Goal: Task Accomplishment & Management: Manage account settings

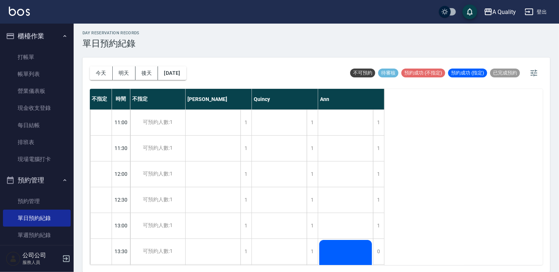
scroll to position [204, 0]
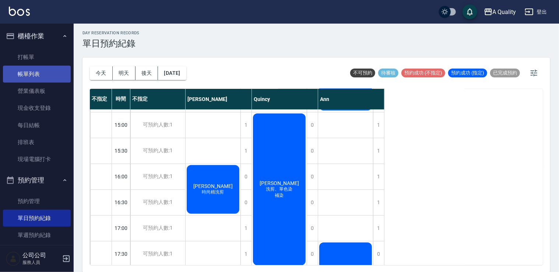
click at [24, 75] on link "帳單列表" at bounding box center [37, 74] width 68 height 17
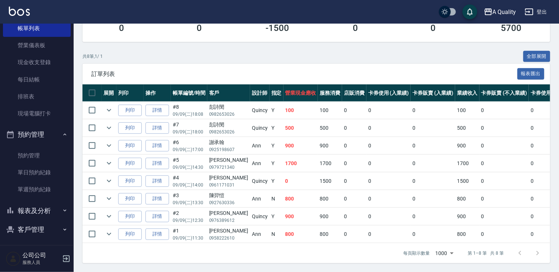
scroll to position [48, 0]
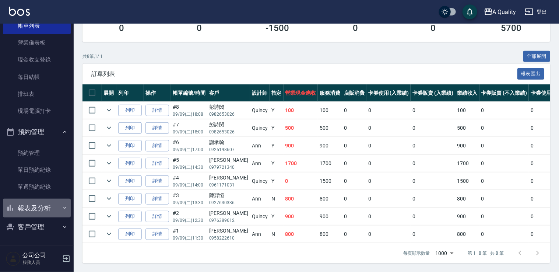
click at [41, 205] on button "報表及分析" at bounding box center [37, 207] width 68 height 19
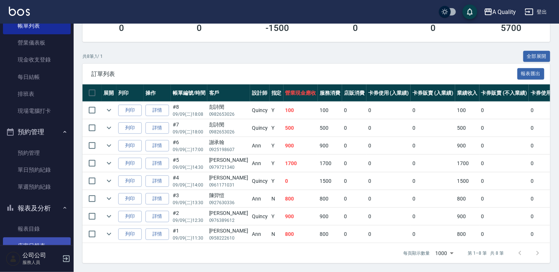
scroll to position [85, 0]
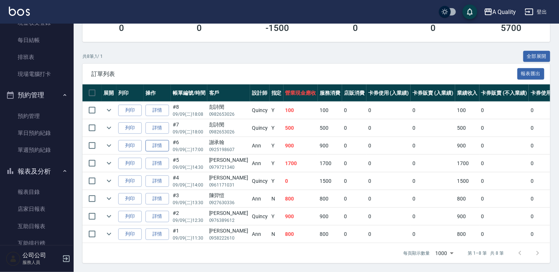
click at [167, 144] on link "詳情" at bounding box center [157, 145] width 24 height 11
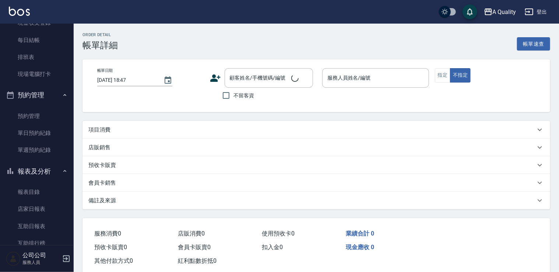
type input "2025/09/09 17:00"
type input "Ann(無代號)"
type input "想洗頭、剪髮"
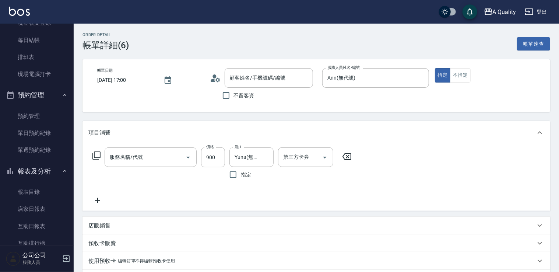
type input "洗剪(103)"
type input "謝承翰/0925198607/"
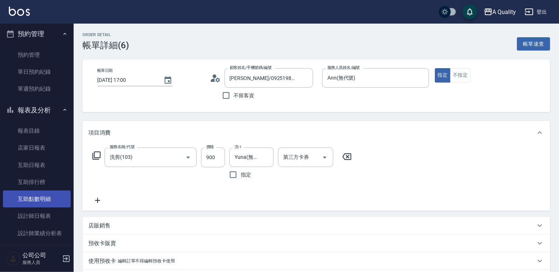
scroll to position [159, 0]
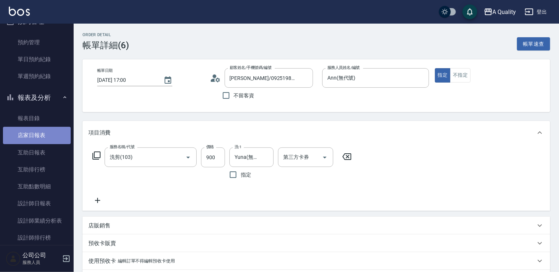
click at [49, 132] on link "店家日報表" at bounding box center [37, 135] width 68 height 17
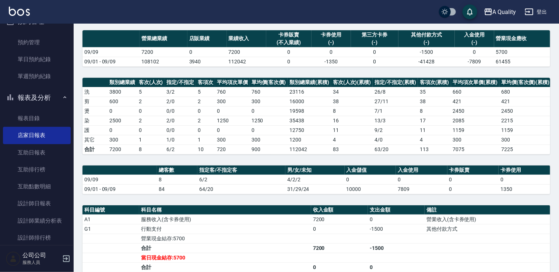
scroll to position [127, 0]
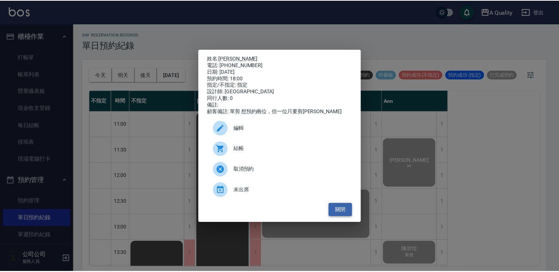
scroll to position [314, 0]
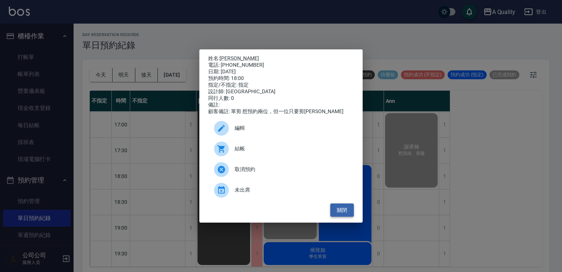
click at [347, 215] on button "關閉" at bounding box center [342, 210] width 24 height 14
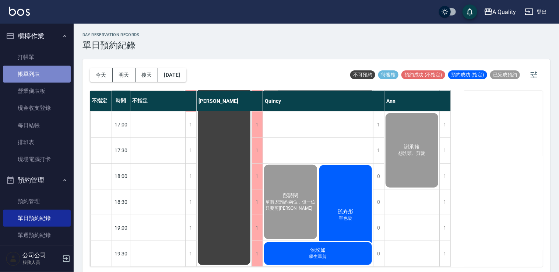
click at [44, 75] on link "帳單列表" at bounding box center [37, 74] width 68 height 17
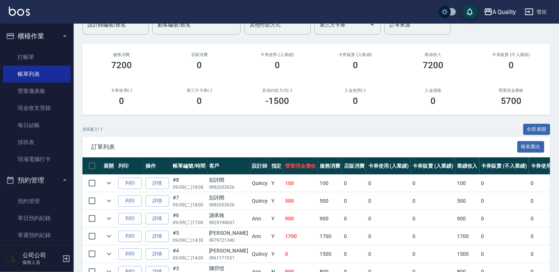
scroll to position [74, 0]
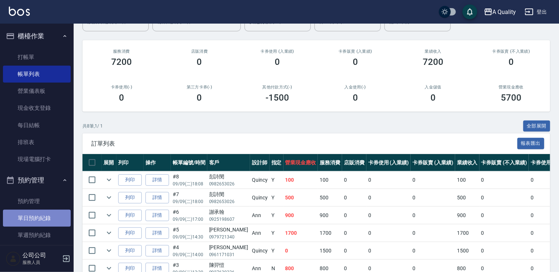
click at [41, 216] on link "單日預約紀錄" at bounding box center [37, 217] width 68 height 17
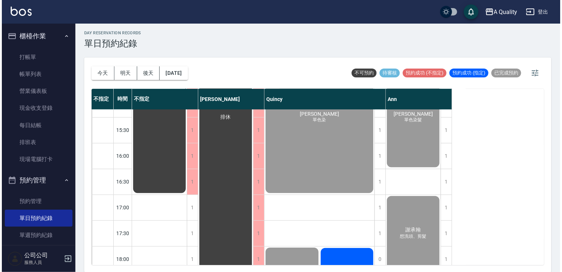
scroll to position [314, 0]
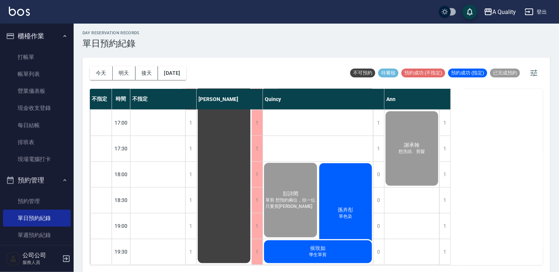
click at [304, 247] on div "侯玫如 學生單剪" at bounding box center [318, 251] width 110 height 25
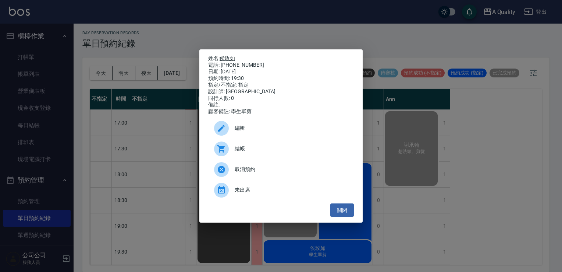
click at [233, 55] on link "侯玫如" at bounding box center [227, 58] width 15 height 6
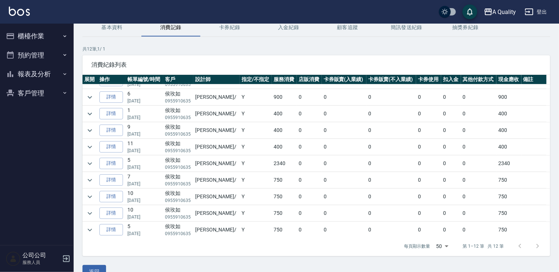
scroll to position [37, 0]
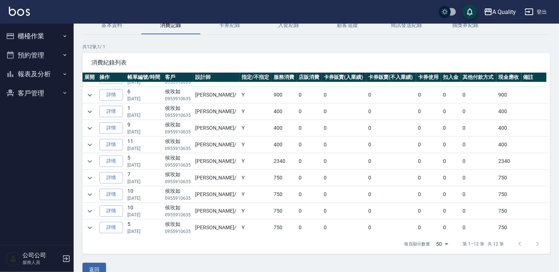
click at [537, 244] on div at bounding box center [528, 244] width 35 height 18
click at [30, 59] on button "預約管理" at bounding box center [37, 55] width 68 height 19
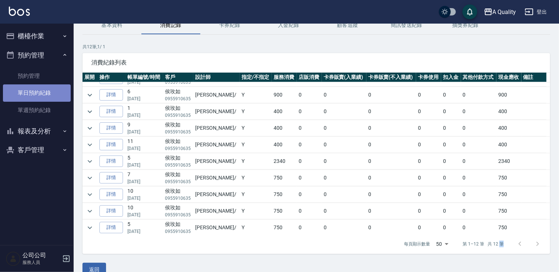
click at [42, 93] on link "單日預約紀錄" at bounding box center [37, 92] width 68 height 17
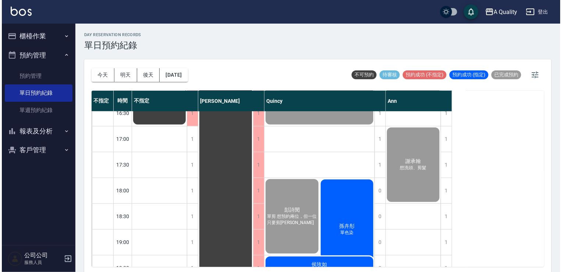
scroll to position [314, 0]
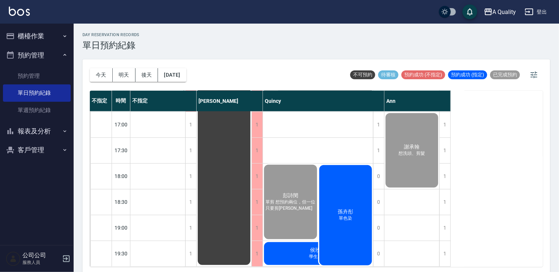
click at [339, 226] on div "[PERSON_NAME] 單色染" at bounding box center [345, 215] width 55 height 102
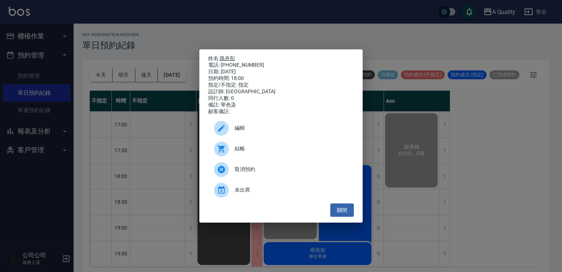
click at [229, 55] on link "孫卉彤" at bounding box center [227, 58] width 15 height 6
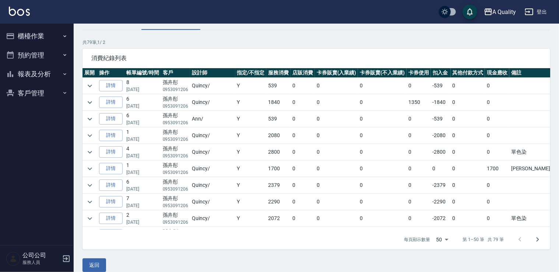
scroll to position [50, 0]
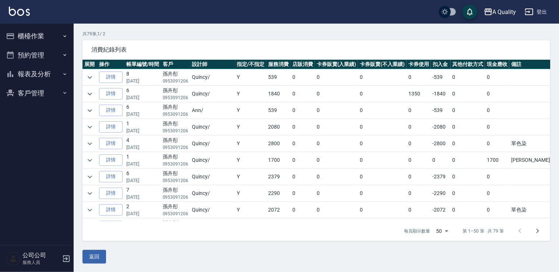
click at [41, 42] on button "櫃檯作業" at bounding box center [37, 35] width 68 height 19
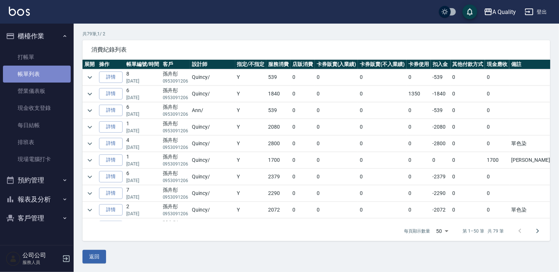
click at [46, 68] on link "帳單列表" at bounding box center [37, 74] width 68 height 17
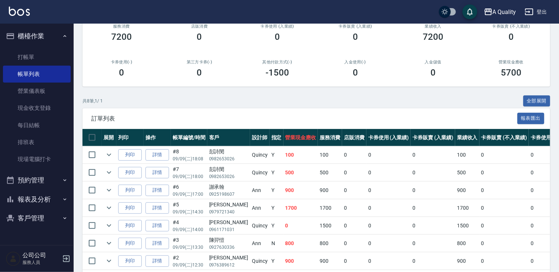
scroll to position [110, 0]
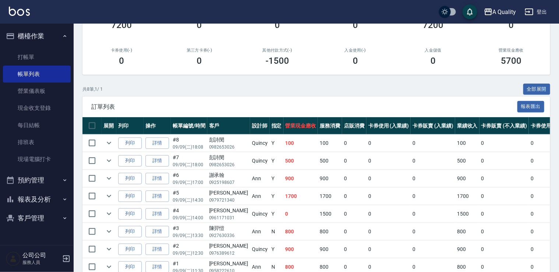
click at [49, 179] on button "預約管理" at bounding box center [37, 179] width 68 height 19
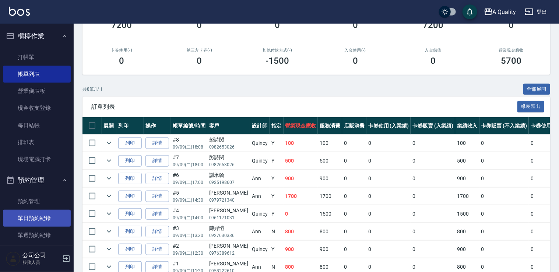
click at [42, 217] on link "單日預約紀錄" at bounding box center [37, 217] width 68 height 17
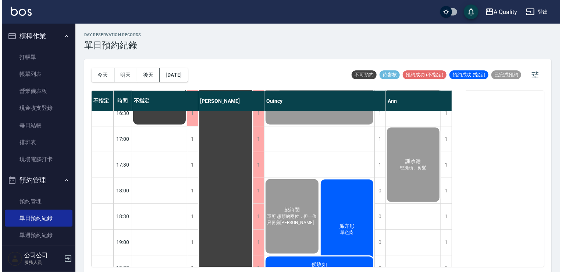
scroll to position [314, 0]
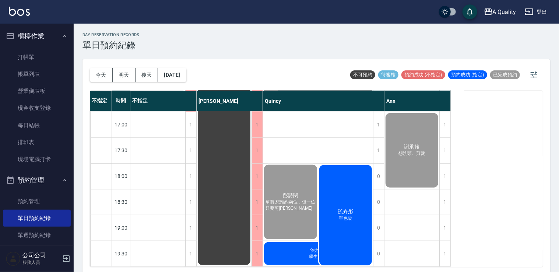
click at [340, 177] on div "[PERSON_NAME] 單色染" at bounding box center [345, 215] width 55 height 102
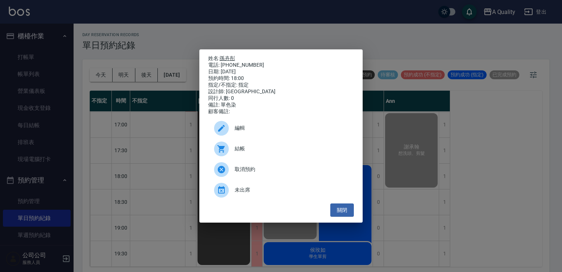
click at [227, 55] on link "孫卉彤" at bounding box center [227, 58] width 15 height 6
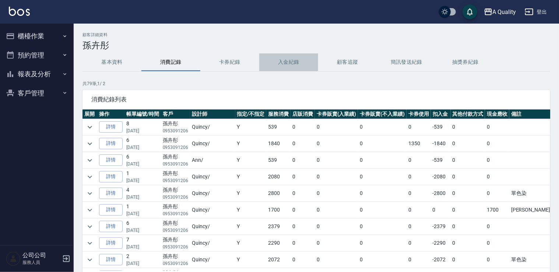
click at [289, 61] on button "入金紀錄" at bounding box center [288, 62] width 59 height 18
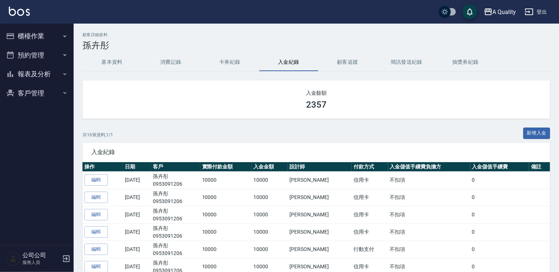
click at [46, 52] on button "預約管理" at bounding box center [37, 55] width 68 height 19
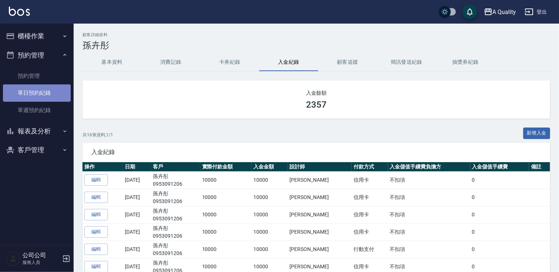
click at [46, 85] on link "單日預約紀錄" at bounding box center [37, 92] width 68 height 17
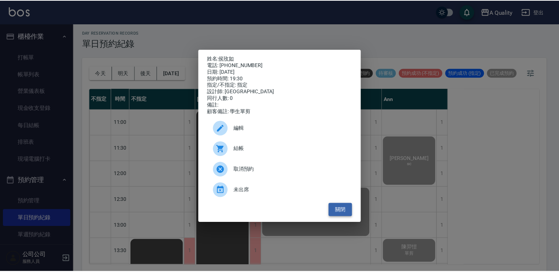
scroll to position [314, 0]
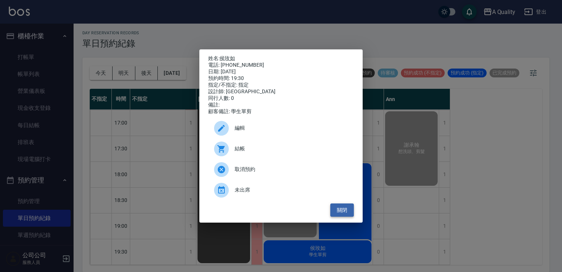
click at [340, 213] on button "關閉" at bounding box center [342, 210] width 24 height 14
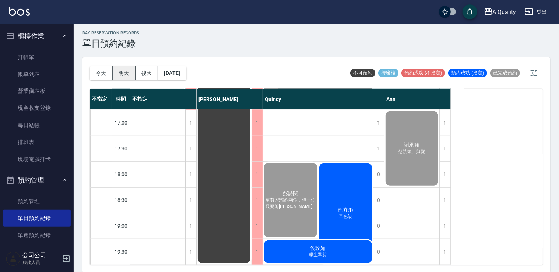
click at [128, 66] on div "[DATE] [DATE] [DATE] [DATE]" at bounding box center [138, 72] width 96 height 31
click at [128, 67] on button "明天" at bounding box center [124, 73] width 23 height 14
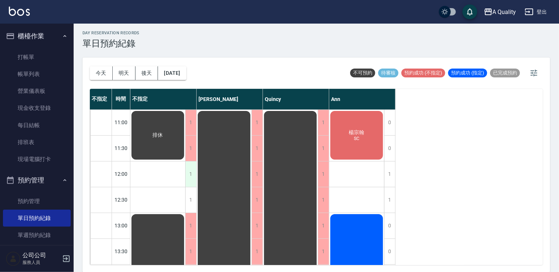
click at [192, 174] on div "1" at bounding box center [190, 173] width 11 height 25
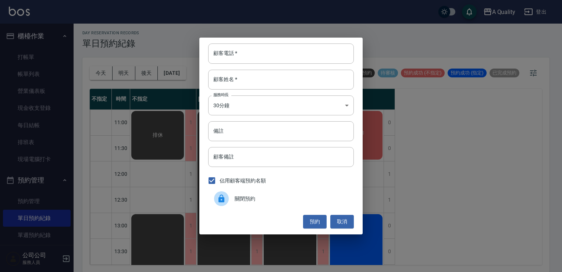
drag, startPoint x: 337, startPoint y: 220, endPoint x: 325, endPoint y: 207, distance: 18.2
click at [331, 213] on div "顧客電話   * 顧客電話   * 顧客姓名   * 顧客姓名   * 服務時長 30分鐘 1 服務時長 備註 備註 顧客備註 顧客備註 佔用顧客端預約名額 …" at bounding box center [280, 136] width 163 height 196
click at [348, 216] on button "取消" at bounding box center [342, 222] width 24 height 14
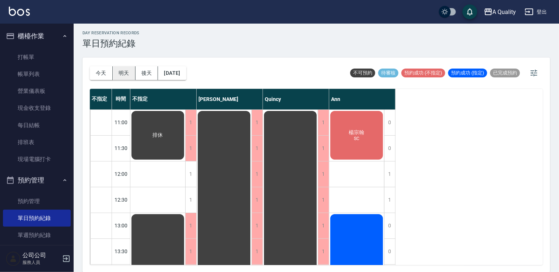
click at [120, 66] on button "明天" at bounding box center [124, 73] width 23 height 14
click at [186, 73] on button "2025/09/10" at bounding box center [172, 73] width 28 height 14
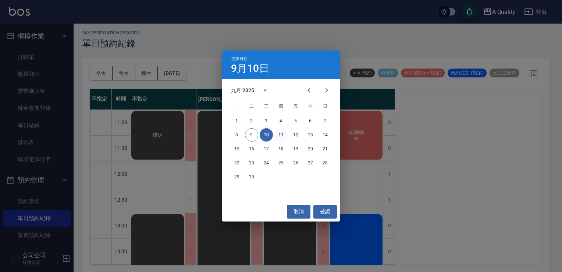
click at [280, 135] on button "11" at bounding box center [281, 134] width 13 height 13
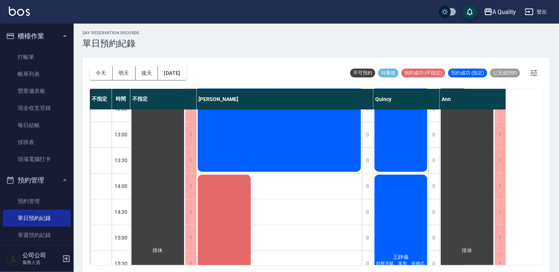
scroll to position [147, 0]
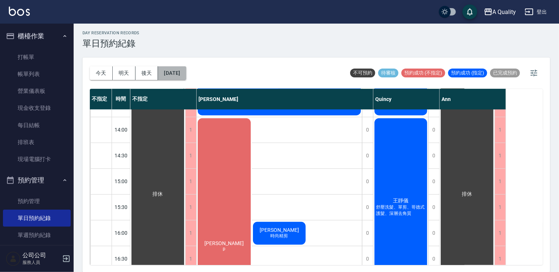
click at [186, 75] on button "2025/09/11" at bounding box center [172, 73] width 28 height 14
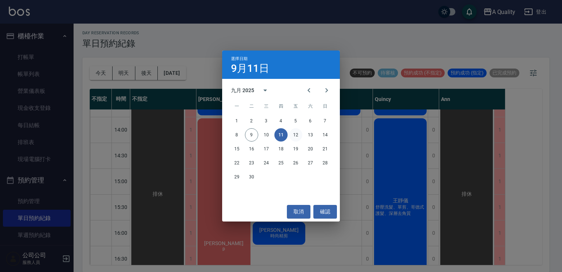
click at [300, 135] on button "12" at bounding box center [295, 134] width 13 height 13
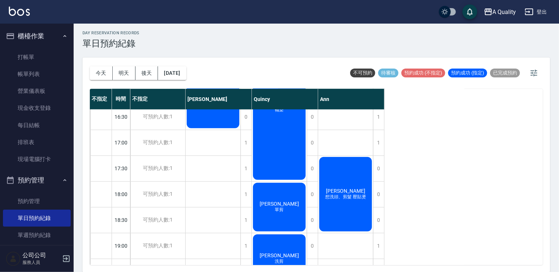
scroll to position [314, 0]
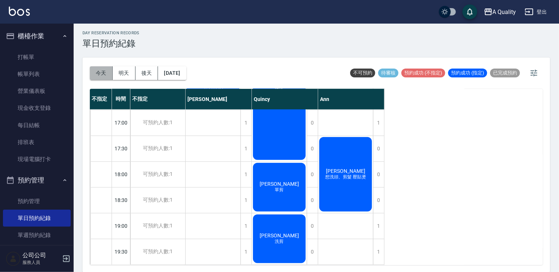
click at [108, 71] on button "今天" at bounding box center [101, 73] width 23 height 14
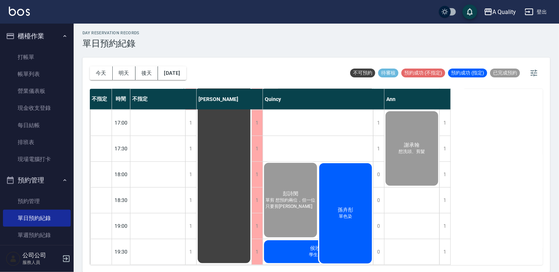
click at [337, 190] on div "孫卉彤 單色染" at bounding box center [345, 213] width 55 height 102
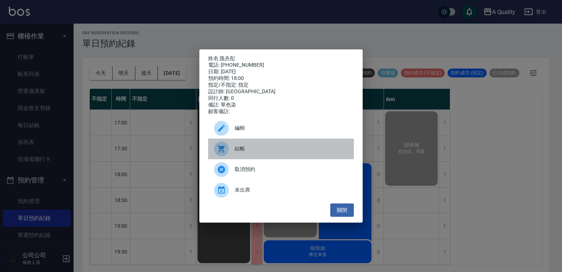
click at [270, 152] on span "結帳" at bounding box center [291, 149] width 113 height 8
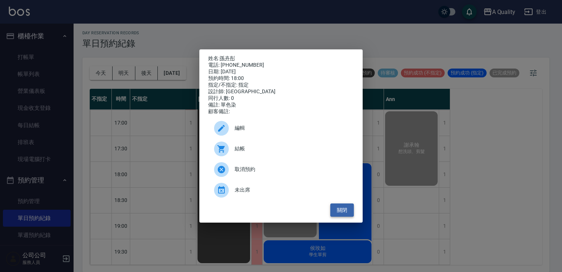
click at [337, 216] on button "關閉" at bounding box center [342, 210] width 24 height 14
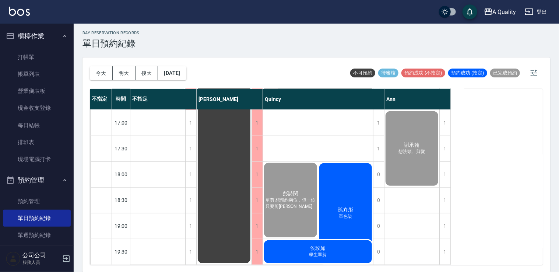
click at [274, 239] on div "侯玫如 學生單剪" at bounding box center [318, 251] width 110 height 25
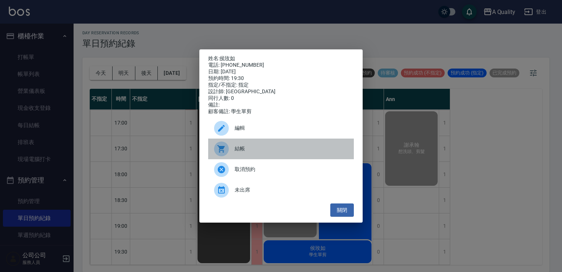
click at [259, 158] on div "結帳" at bounding box center [281, 148] width 146 height 21
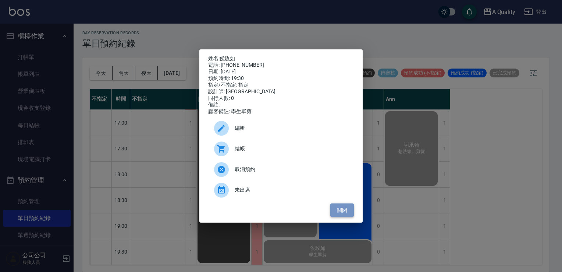
click at [343, 216] on button "關閉" at bounding box center [342, 210] width 24 height 14
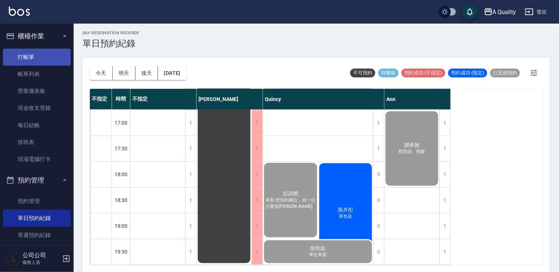
click at [45, 59] on link "打帳單" at bounding box center [37, 57] width 68 height 17
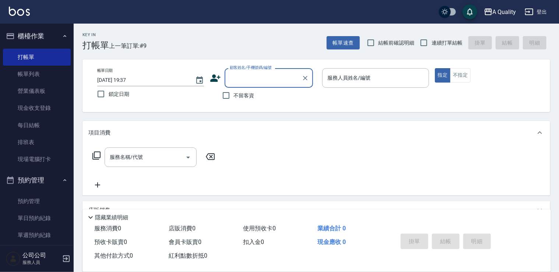
click at [248, 74] on input "顧客姓名/手機號碼/編號" at bounding box center [263, 77] width 71 height 13
type input "孫"
type input "酸"
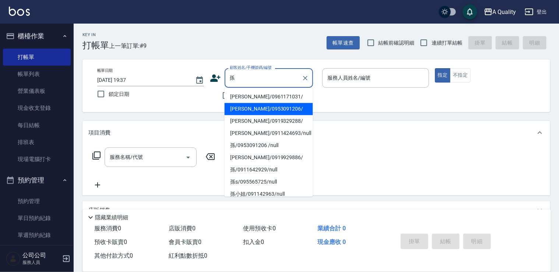
click at [252, 108] on li "孫卉彤/0953091206/" at bounding box center [268, 109] width 88 height 12
type input "孫卉彤/0953091206/"
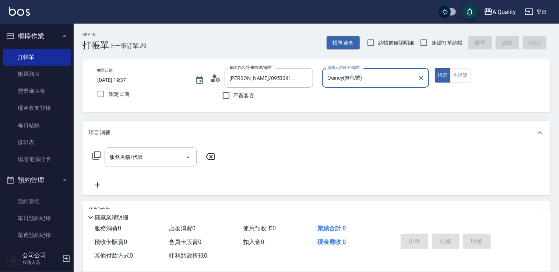
type input "Quincy(無代號)"
drag, startPoint x: 137, startPoint y: 155, endPoint x: 137, endPoint y: 148, distance: 7.7
click at [137, 154] on input "服務名稱/代號" at bounding box center [145, 157] width 74 height 13
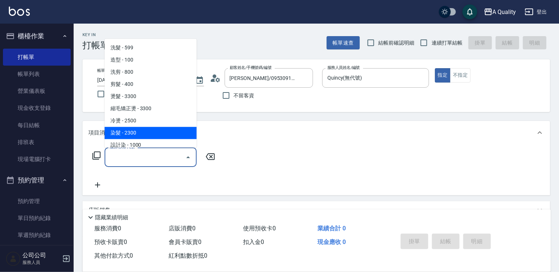
click at [134, 136] on span "染髮 - 2300" at bounding box center [151, 133] width 92 height 12
type input "染髮(401)"
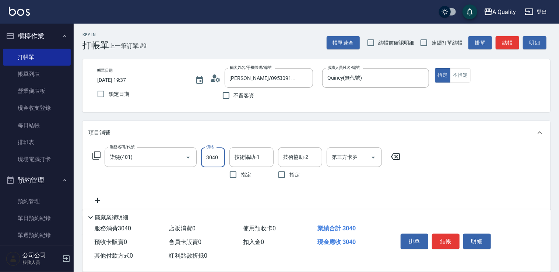
scroll to position [105, 0]
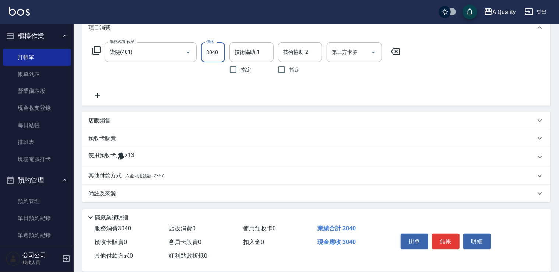
type input "3040"
click at [144, 158] on div "使用預收卡 x13" at bounding box center [311, 156] width 447 height 11
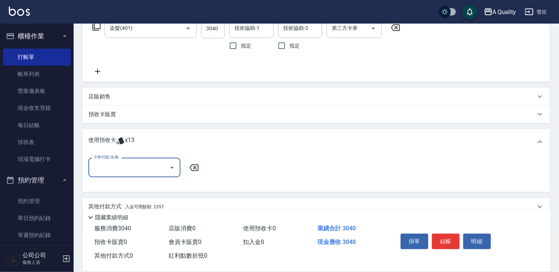
scroll to position [142, 0]
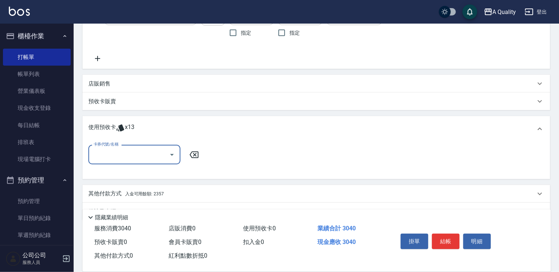
click at [130, 150] on input "卡券代號/名稱" at bounding box center [129, 154] width 74 height 13
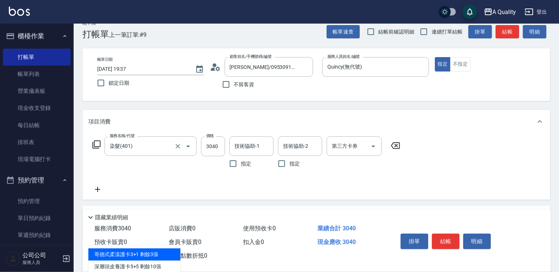
scroll to position [0, 0]
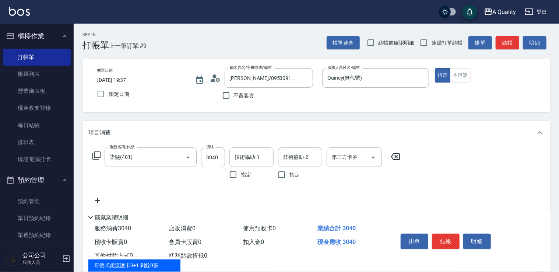
click at [97, 198] on icon at bounding box center [97, 200] width 18 height 9
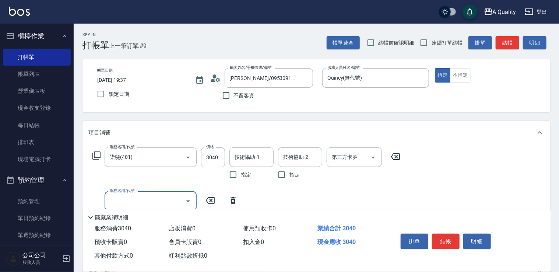
click at [132, 197] on input "服務名稱/代號" at bounding box center [145, 200] width 74 height 13
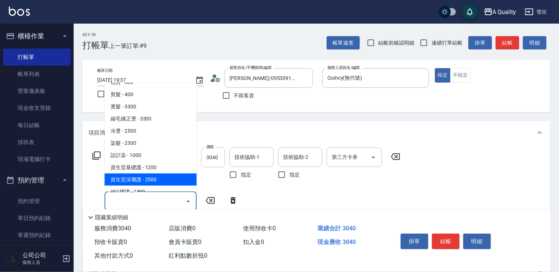
scroll to position [74, 0]
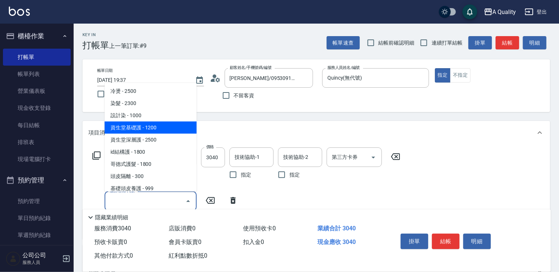
click at [150, 128] on span "資生堂基礎護 - 1200" at bounding box center [151, 127] width 92 height 12
type input "資生堂基礎護(501)"
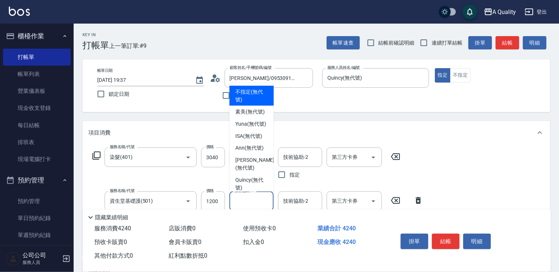
click at [247, 198] on input "技術協助-1" at bounding box center [252, 200] width 38 height 13
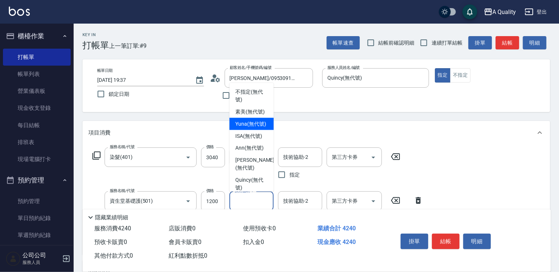
click at [250, 127] on span "Yuna (無代號)" at bounding box center [250, 124] width 31 height 8
type input "Yuna(無代號)"
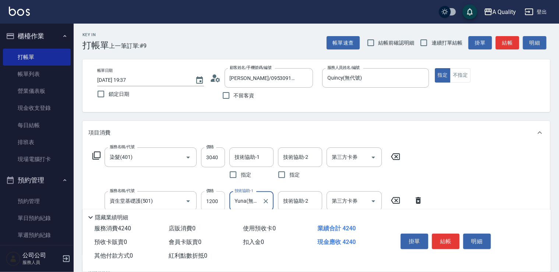
click at [212, 197] on input "1200" at bounding box center [213, 201] width 24 height 20
type input "960"
click at [252, 157] on input "技術協助-1" at bounding box center [252, 157] width 38 height 13
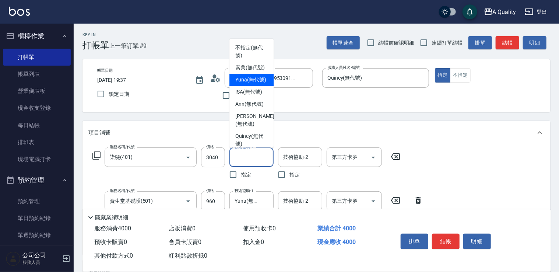
click at [250, 84] on span "Yuna (無代號)" at bounding box center [250, 80] width 31 height 8
type input "Yuna(無代號)"
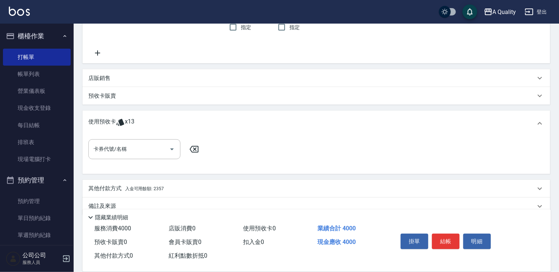
scroll to position [204, 0]
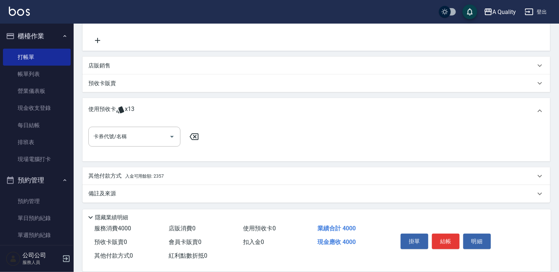
click at [130, 173] on span "入金可用餘額: 2357" at bounding box center [144, 175] width 39 height 5
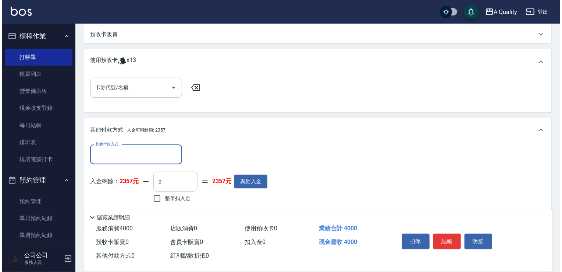
scroll to position [284, 0]
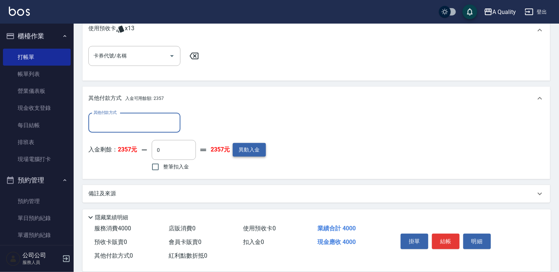
click at [254, 147] on button "異動入金" at bounding box center [249, 150] width 33 height 14
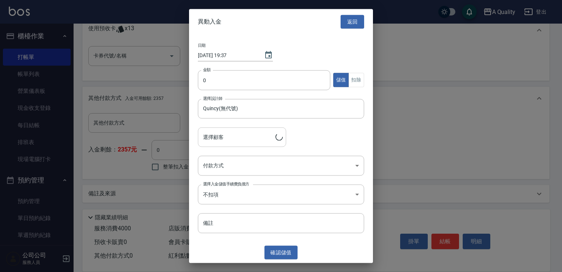
type input "孫卉彤/0953091206/"
click at [250, 60] on input "2025/09/09 19:37" at bounding box center [227, 55] width 59 height 12
click at [231, 87] on input "0" at bounding box center [264, 80] width 132 height 20
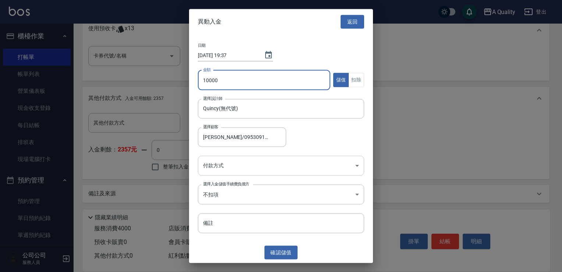
type input "10000"
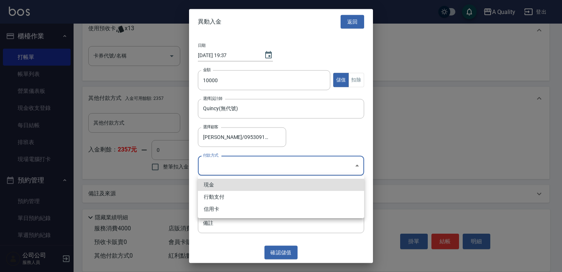
click at [218, 211] on li "信用卡" at bounding box center [281, 209] width 166 height 12
type input "信用卡"
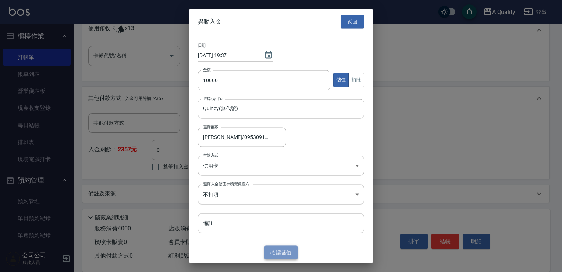
click at [282, 248] on button "確認 儲值" at bounding box center [281, 252] width 33 height 14
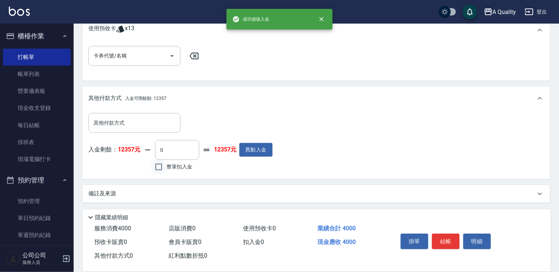
click at [156, 168] on input "整筆扣入金" at bounding box center [158, 166] width 15 height 15
checkbox input "true"
type input "4000"
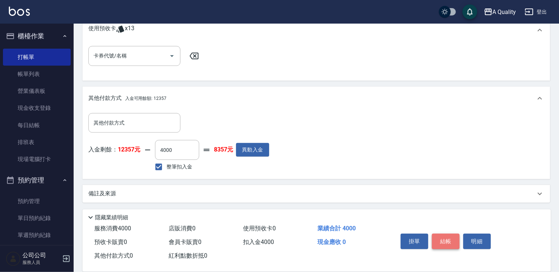
click at [445, 239] on button "結帳" at bounding box center [446, 240] width 28 height 15
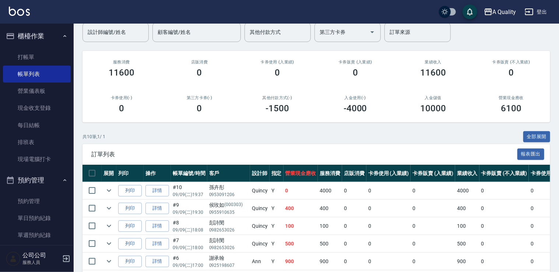
scroll to position [74, 0]
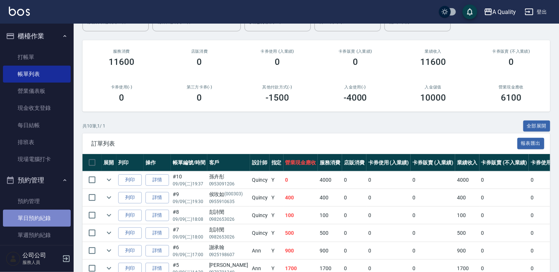
click at [39, 213] on link "單日預約紀錄" at bounding box center [37, 217] width 68 height 17
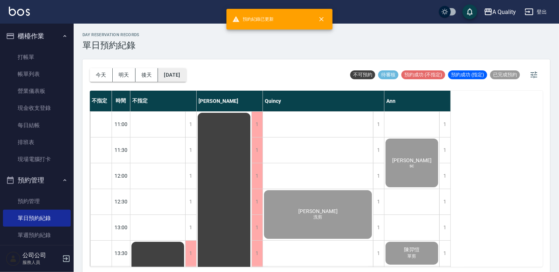
click at [177, 79] on button "[DATE]" at bounding box center [172, 75] width 28 height 14
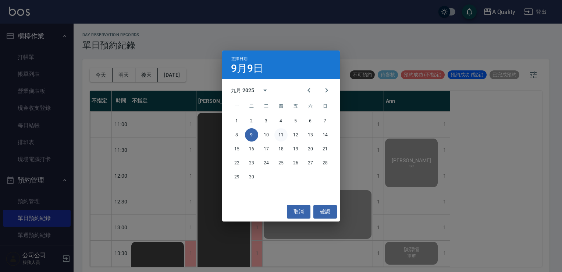
click at [282, 135] on button "11" at bounding box center [281, 134] width 13 height 13
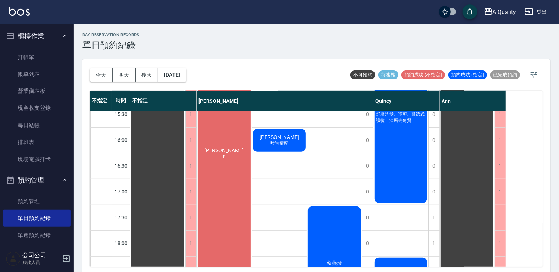
scroll to position [229, 0]
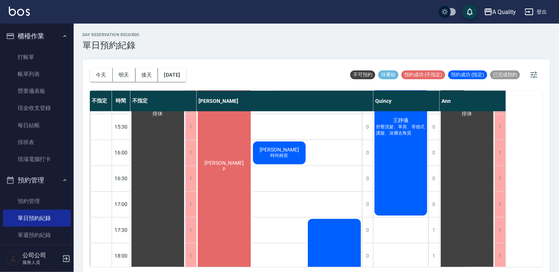
click at [220, 168] on div "王沁蓮 p" at bounding box center [224, 165] width 55 height 257
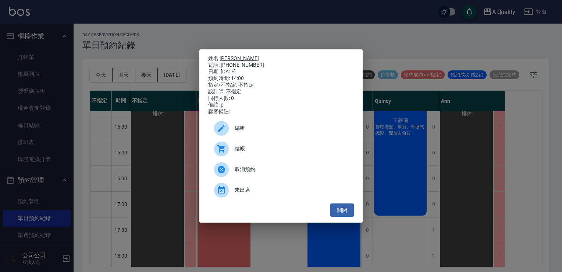
click at [227, 56] on link "王沁蓮" at bounding box center [239, 58] width 39 height 6
click at [344, 212] on button "關閉" at bounding box center [342, 210] width 24 height 14
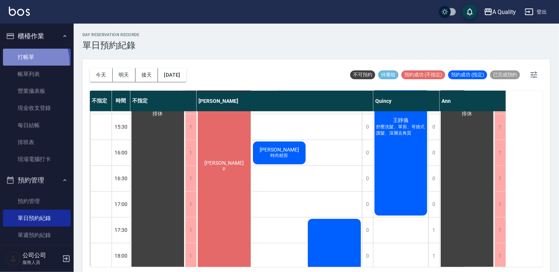
click at [14, 63] on link "打帳單" at bounding box center [37, 57] width 68 height 17
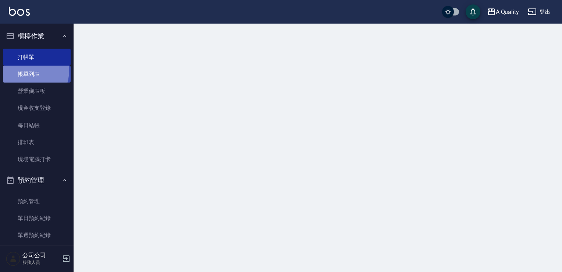
click at [24, 70] on link "帳單列表" at bounding box center [37, 74] width 68 height 17
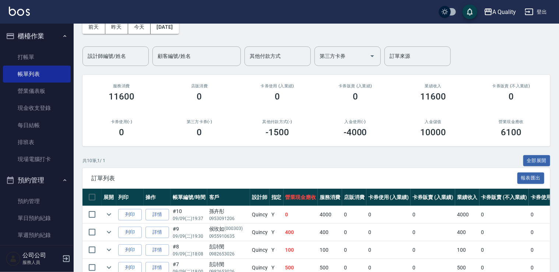
scroll to position [74, 0]
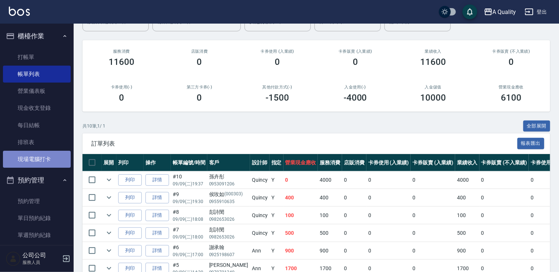
click at [47, 154] on link "現場電腦打卡" at bounding box center [37, 159] width 68 height 17
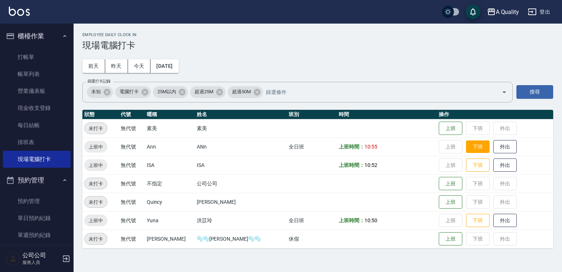
click at [466, 145] on button "下班" at bounding box center [478, 146] width 24 height 13
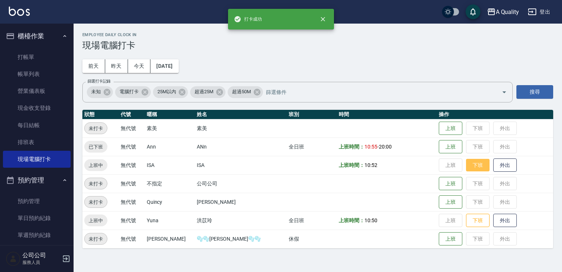
click at [468, 170] on button "下班" at bounding box center [478, 165] width 24 height 13
click at [466, 215] on button "下班" at bounding box center [478, 220] width 24 height 13
click at [466, 216] on td "上班 下班 外出" at bounding box center [495, 220] width 116 height 18
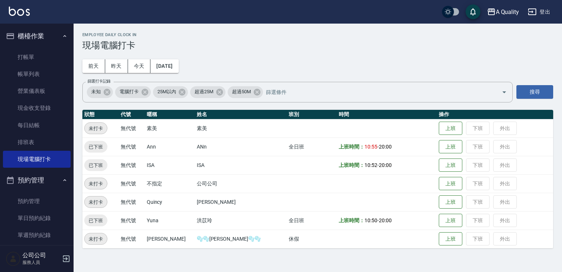
click at [456, 167] on td "上班 下班 外出" at bounding box center [495, 165] width 116 height 18
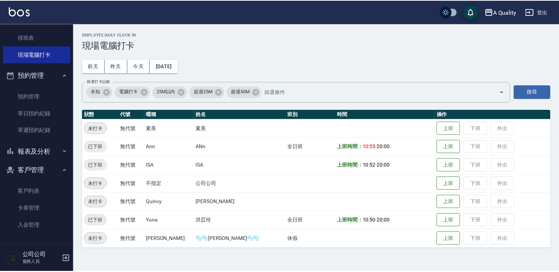
scroll to position [105, 0]
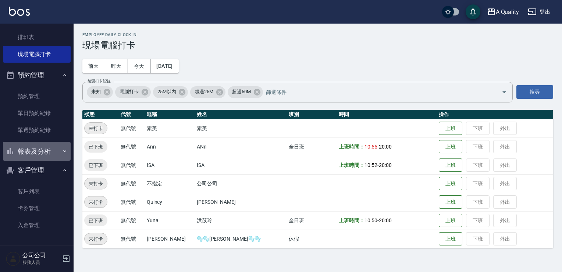
click at [41, 150] on button "報表及分析" at bounding box center [37, 151] width 68 height 19
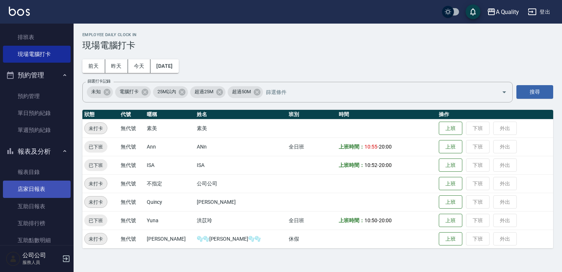
click at [40, 188] on link "店家日報表" at bounding box center [37, 188] width 68 height 17
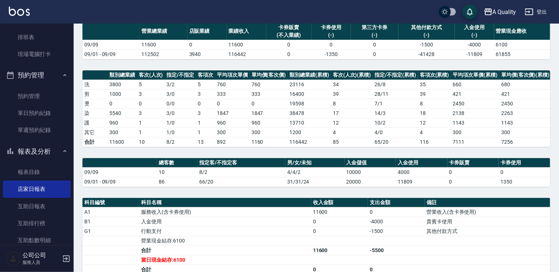
scroll to position [155, 0]
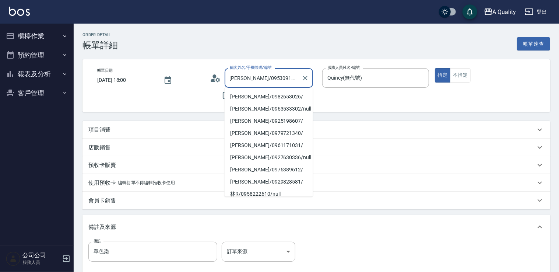
drag, startPoint x: 247, startPoint y: 79, endPoint x: 270, endPoint y: 78, distance: 23.2
click at [274, 79] on input "[PERSON_NAME]/0953091206/" at bounding box center [263, 77] width 71 height 13
drag, startPoint x: 270, startPoint y: 78, endPoint x: 272, endPoint y: 71, distance: 7.1
click at [272, 71] on div "孫卉彤/0953091206/ 顧客姓名/手機號碼/編號" at bounding box center [268, 78] width 88 height 20
drag, startPoint x: 276, startPoint y: 76, endPoint x: 248, endPoint y: 77, distance: 28.0
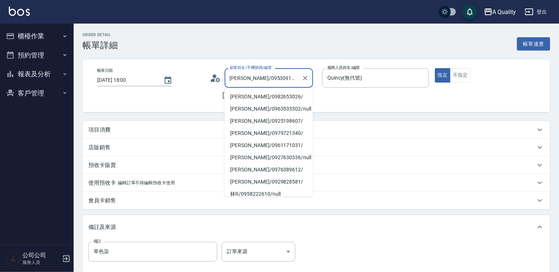
click at [248, 76] on input "[PERSON_NAME]/0953091206/" at bounding box center [263, 77] width 71 height 13
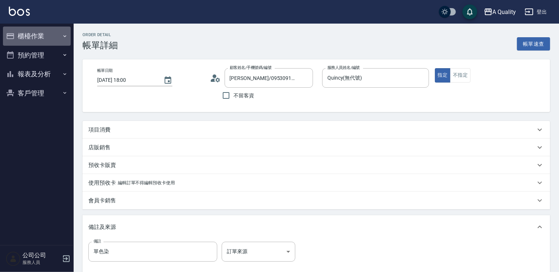
click at [50, 40] on button "櫃檯作業" at bounding box center [37, 35] width 68 height 19
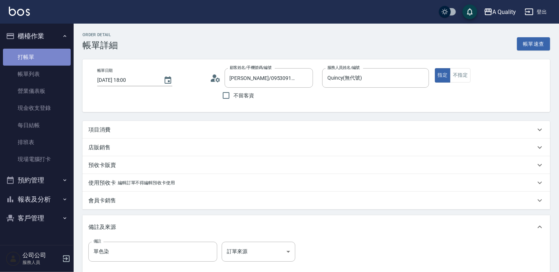
click at [46, 60] on link "打帳單" at bounding box center [37, 57] width 68 height 17
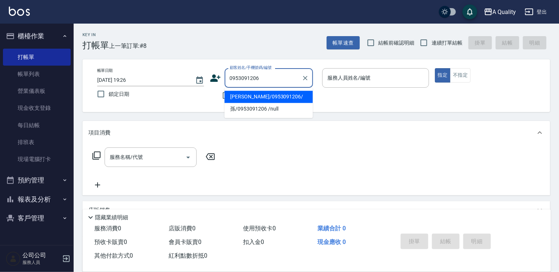
click at [254, 95] on li "孫卉彤/0953091206/" at bounding box center [268, 97] width 88 height 12
type input "孫卉彤/0953091206/"
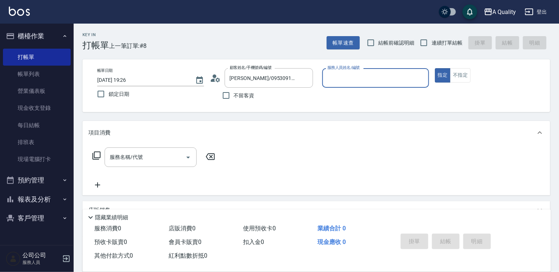
type input "Quincy(無代號)"
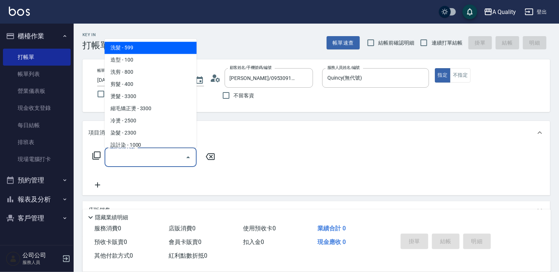
click at [162, 155] on input "服務名稱/代號" at bounding box center [145, 157] width 74 height 13
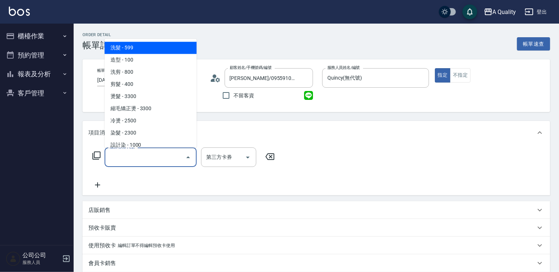
click at [130, 153] on input "服務名稱/代號" at bounding box center [145, 157] width 74 height 13
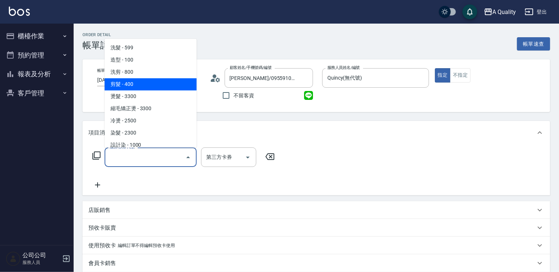
click at [140, 84] on span "剪髮 - 400" at bounding box center [151, 84] width 92 height 12
type input "剪髮(201)"
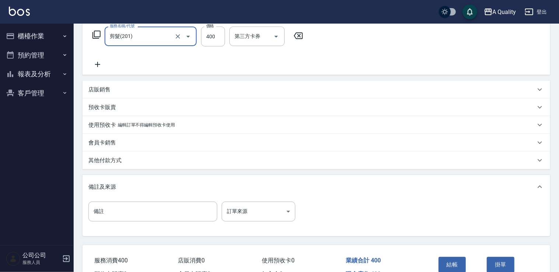
scroll to position [163, 0]
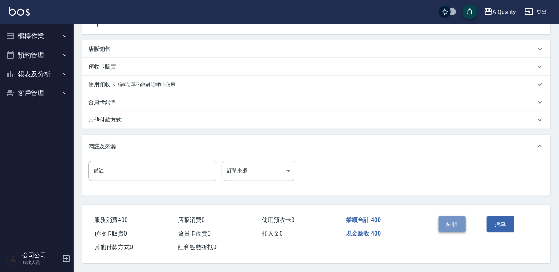
click at [449, 225] on button "結帳" at bounding box center [452, 223] width 28 height 15
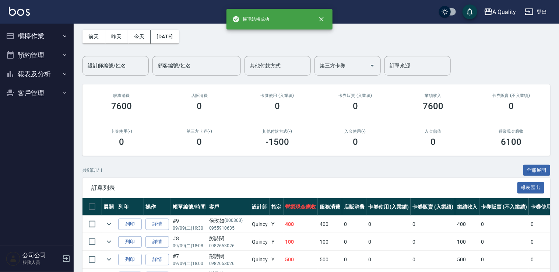
scroll to position [74, 0]
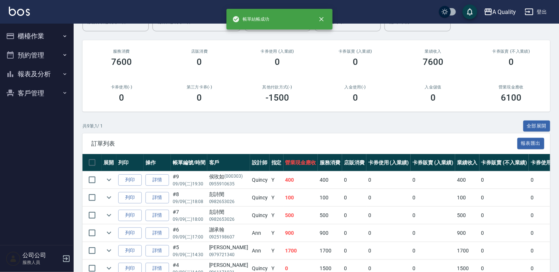
click at [37, 58] on button "預約管理" at bounding box center [37, 55] width 68 height 19
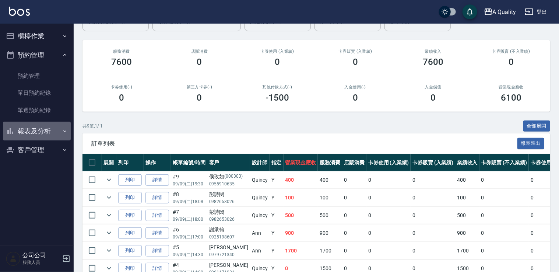
click at [38, 131] on button "報表及分析" at bounding box center [37, 130] width 68 height 19
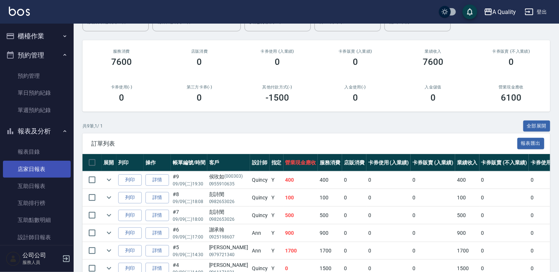
click at [39, 166] on link "店家日報表" at bounding box center [37, 168] width 68 height 17
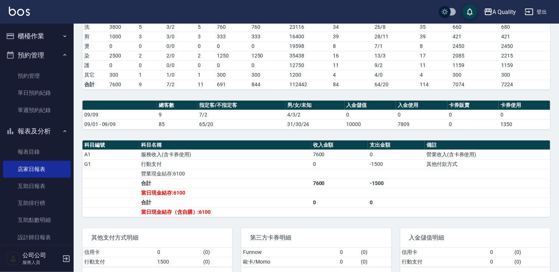
scroll to position [127, 0]
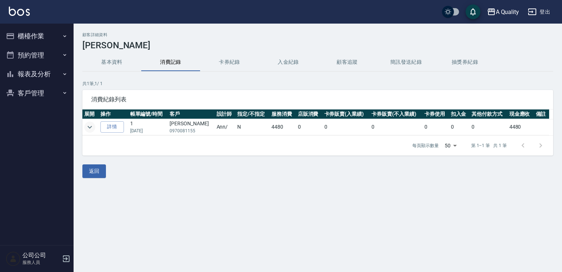
click at [85, 127] on button "expand row" at bounding box center [89, 126] width 11 height 11
